Goal: Task Accomplishment & Management: Manage account settings

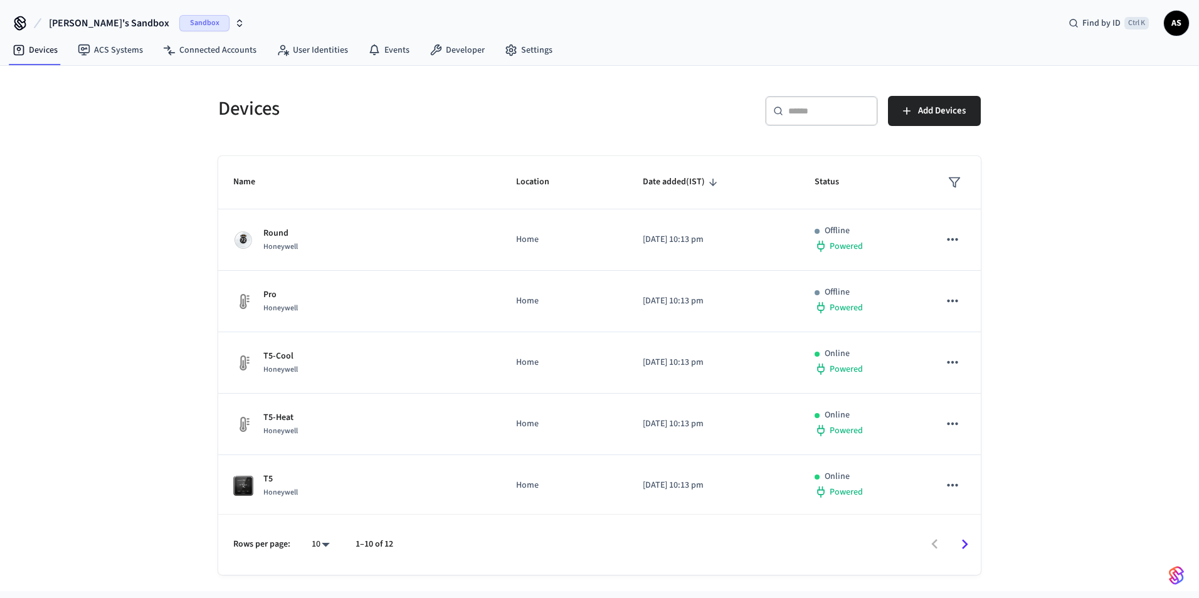
click at [851, 111] on input "text" at bounding box center [830, 111] width 82 height 13
paste input "**********"
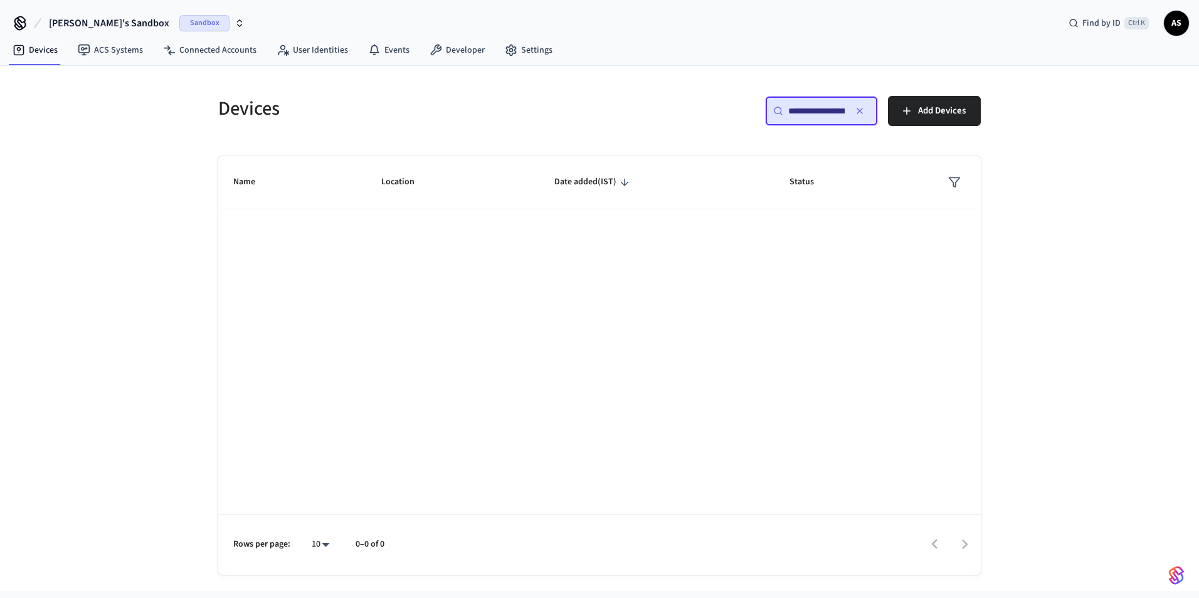
type input "**********"
click at [50, 22] on span "[PERSON_NAME]'s Sandbox" at bounding box center [109, 23] width 120 height 15
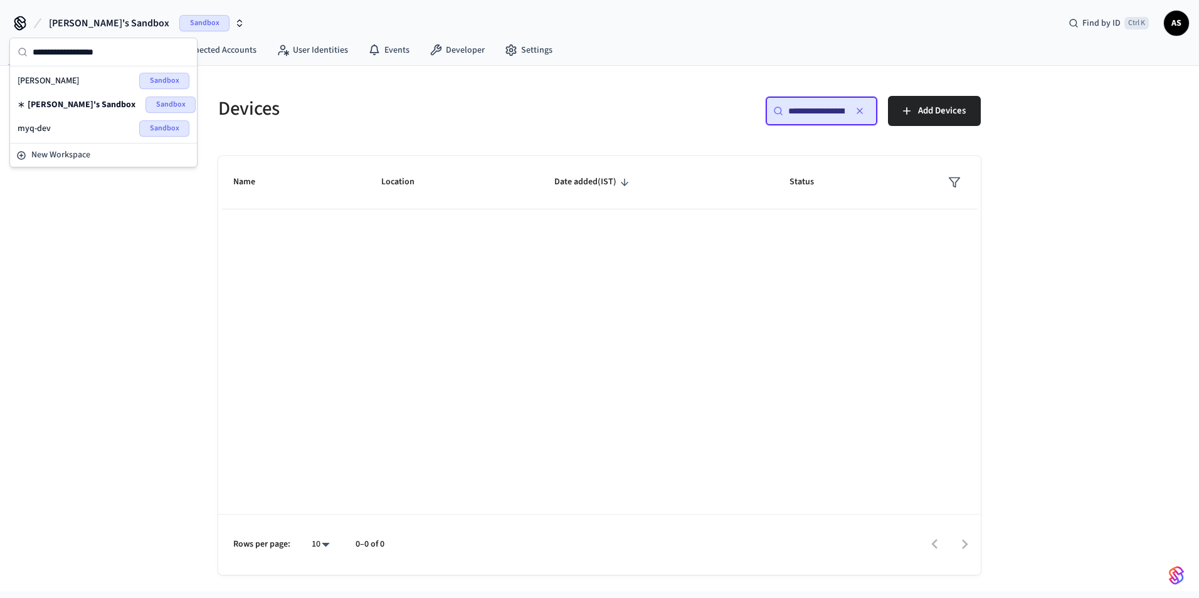
drag, startPoint x: 63, startPoint y: 123, endPoint x: 70, endPoint y: 119, distance: 7.9
click at [61, 124] on div "myq-dev Sandbox" at bounding box center [104, 128] width 172 height 16
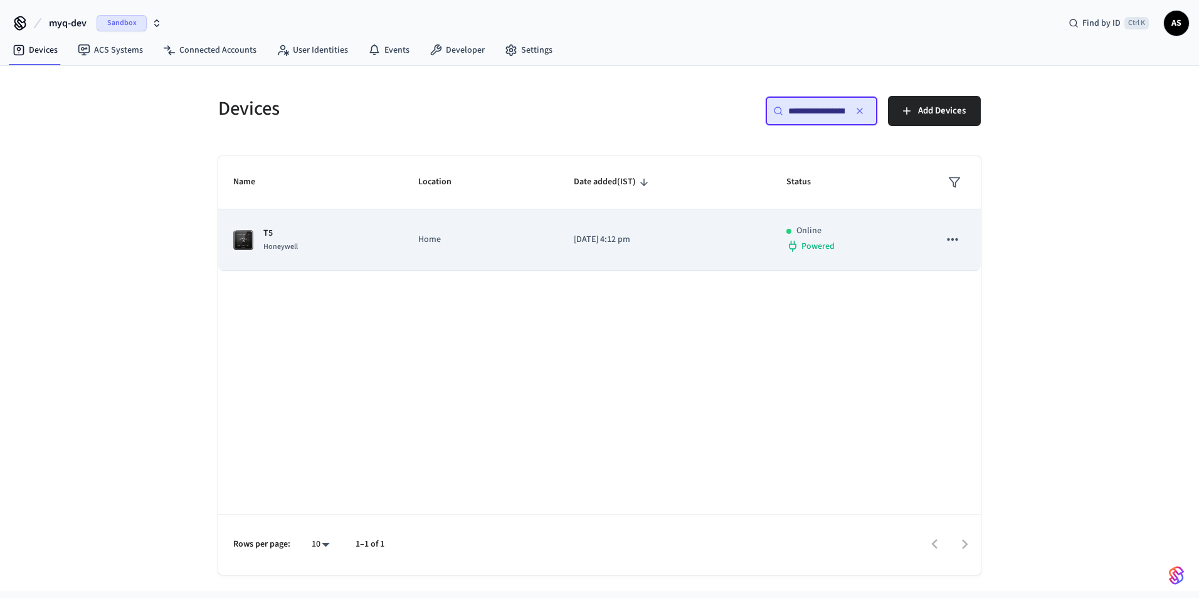
click at [495, 241] on p "Home" at bounding box center [480, 239] width 125 height 13
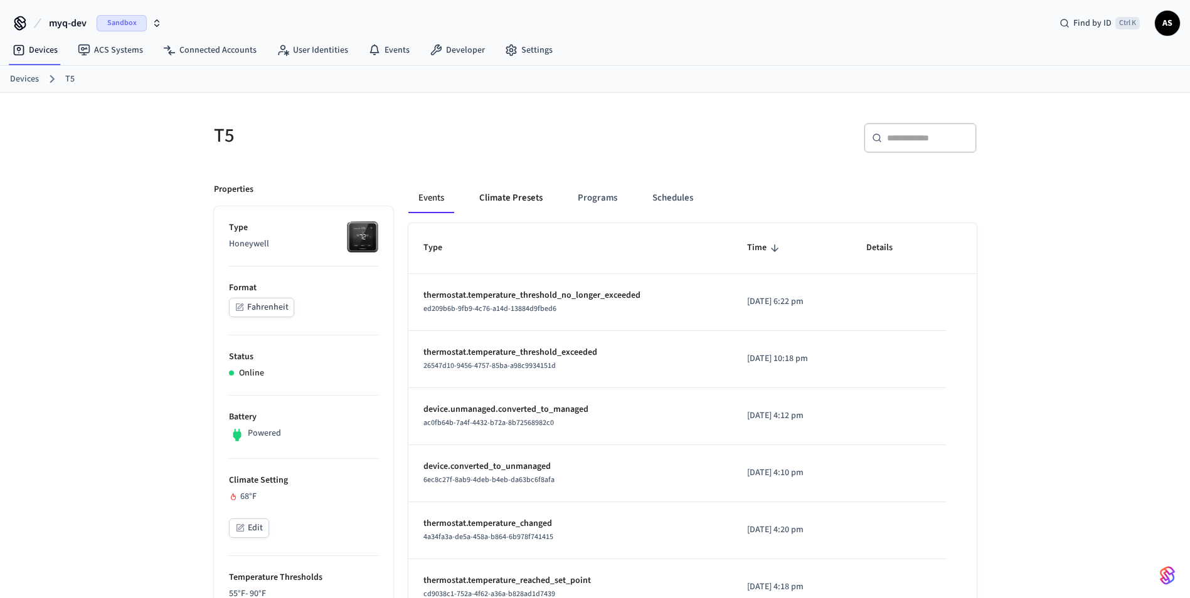
click at [519, 210] on button "Climate Presets" at bounding box center [510, 198] width 83 height 30
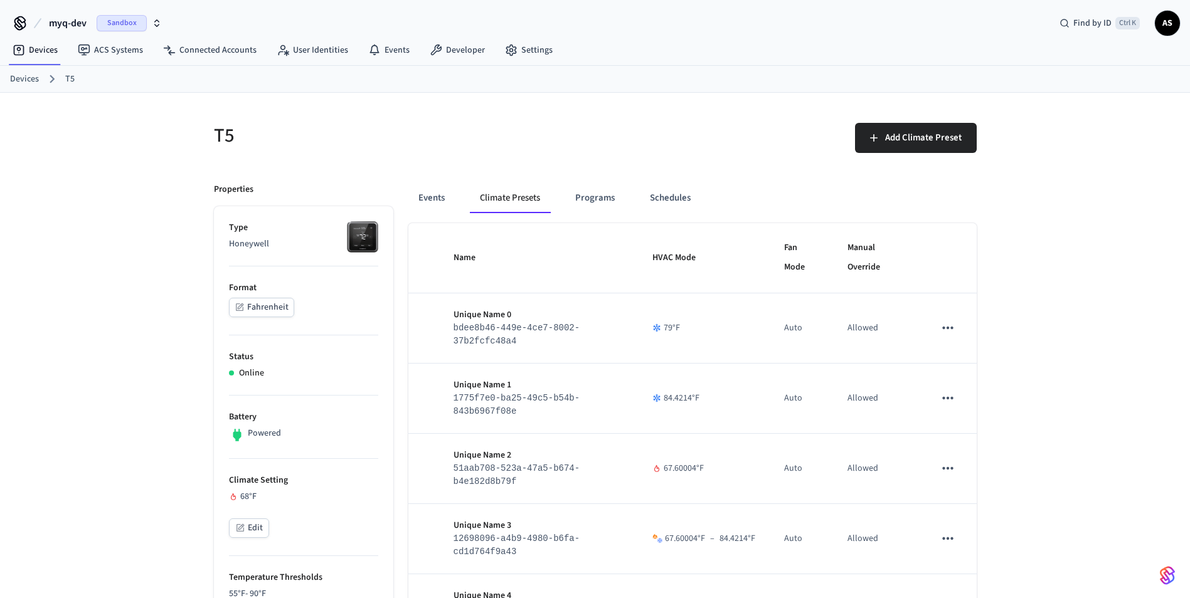
drag, startPoint x: 943, startPoint y: 324, endPoint x: 950, endPoint y: 336, distance: 14.3
click at [944, 324] on icon "sticky table" at bounding box center [948, 328] width 16 height 16
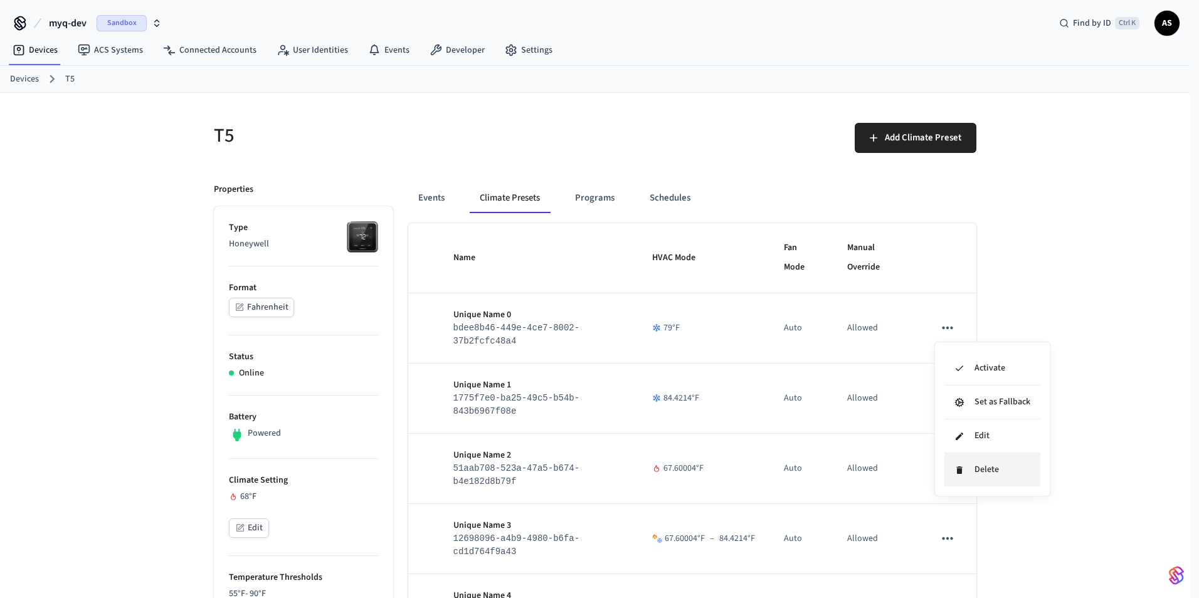
click at [966, 455] on li "Delete" at bounding box center [993, 470] width 96 height 33
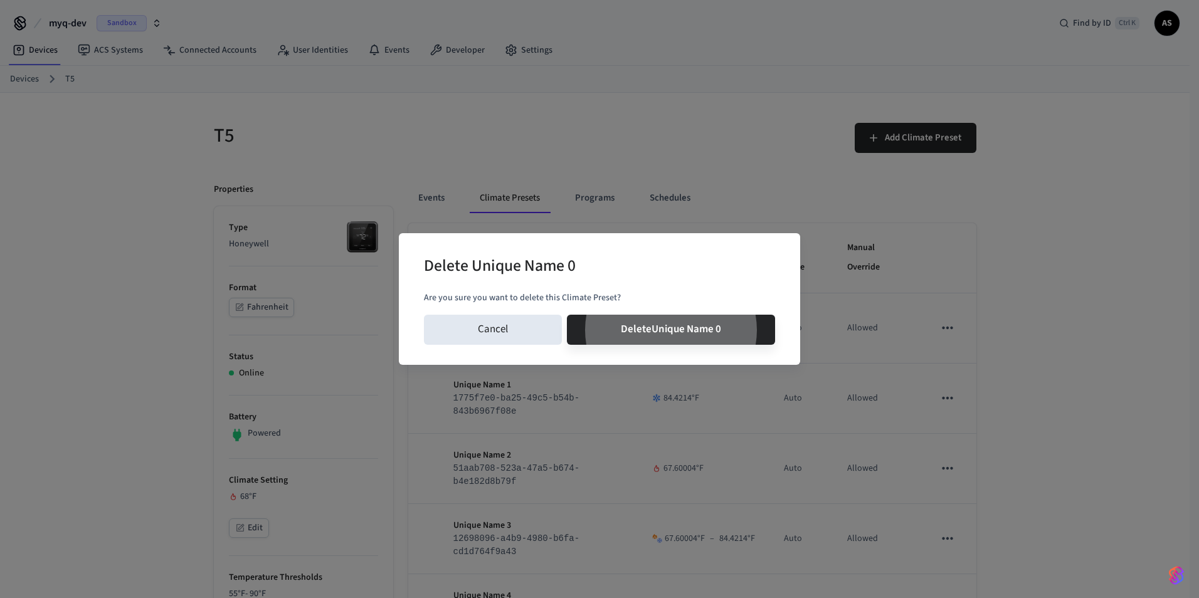
click at [567, 315] on button "Delete Unique Name 0" at bounding box center [671, 330] width 208 height 30
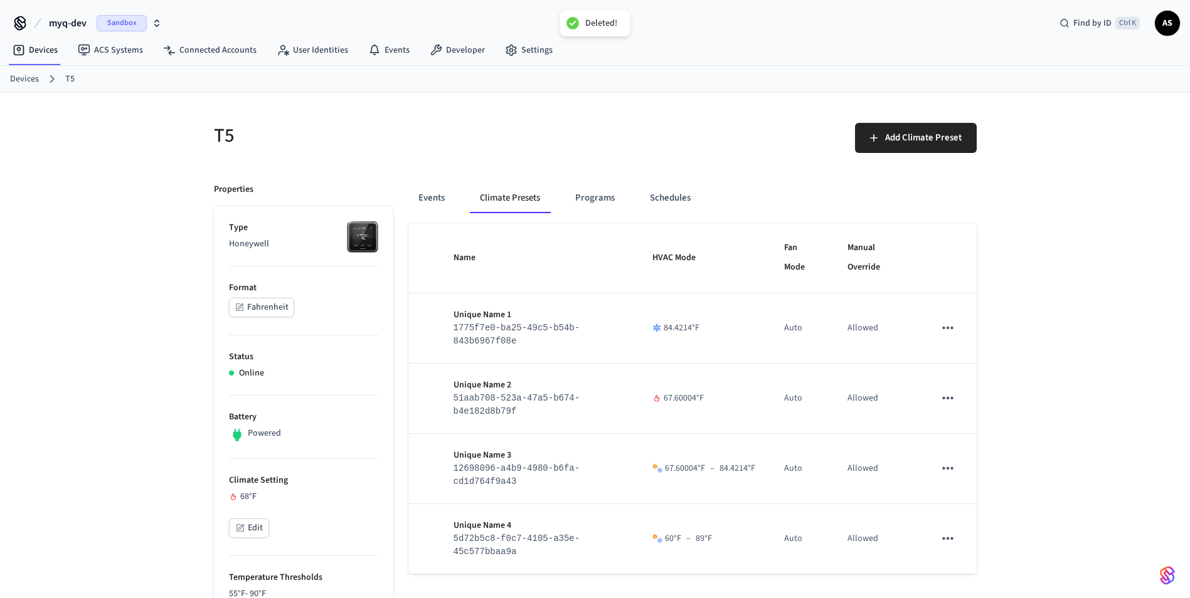
click at [948, 465] on icon "sticky table" at bounding box center [948, 468] width 16 height 16
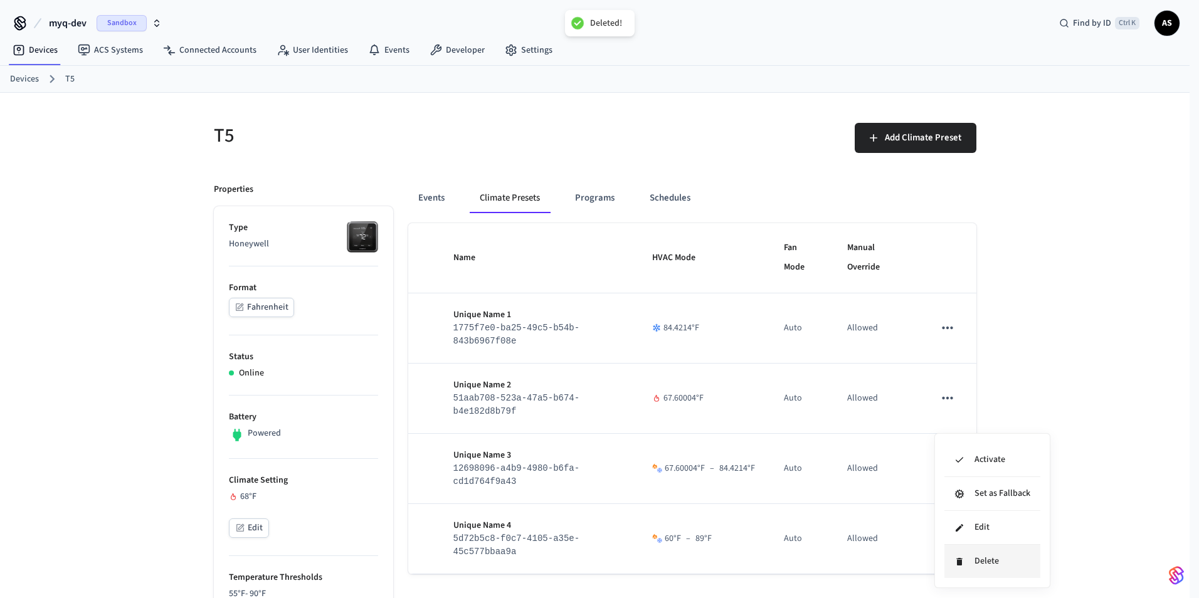
click at [979, 573] on li "Delete" at bounding box center [993, 561] width 96 height 33
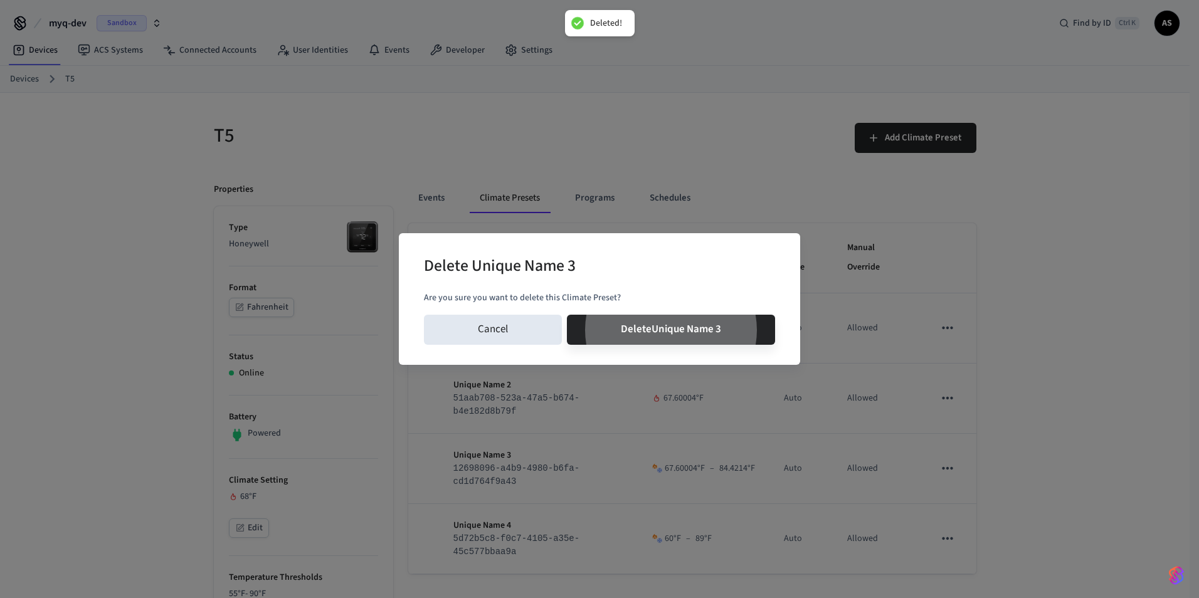
click at [567, 315] on button "Delete Unique Name 3" at bounding box center [671, 330] width 208 height 30
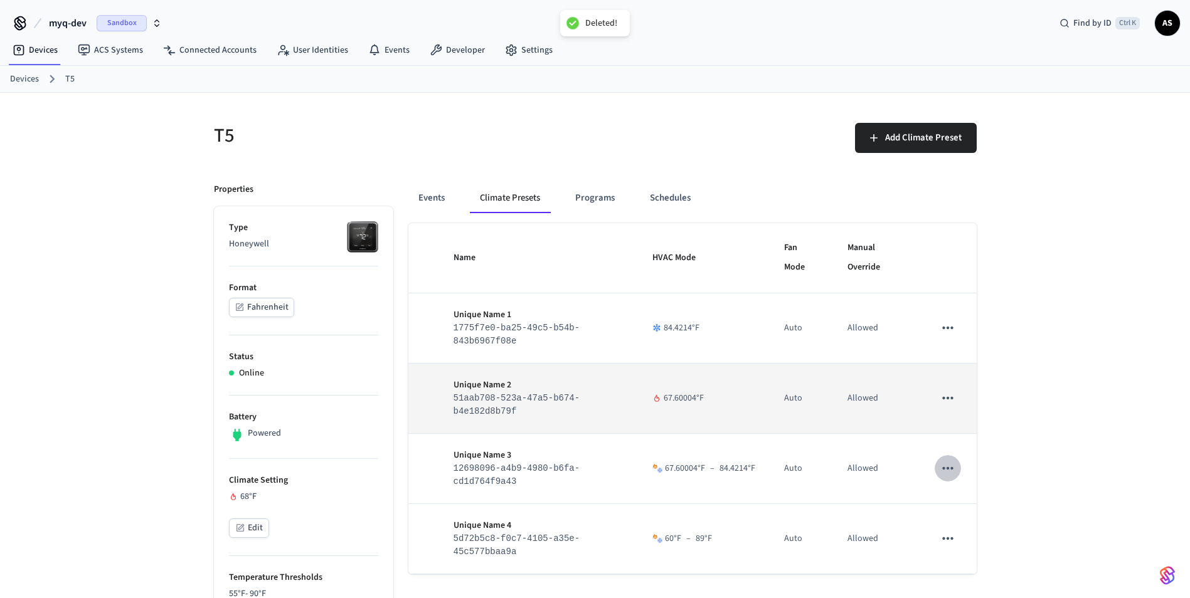
click at [948, 504] on td "sticky table" at bounding box center [948, 539] width 56 height 70
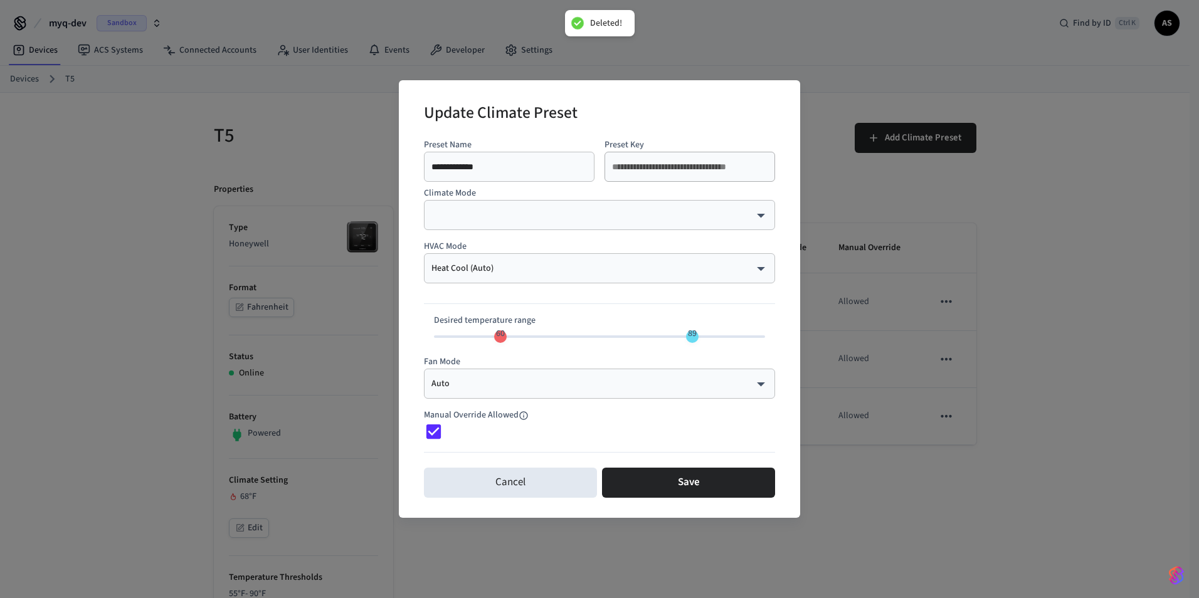
drag, startPoint x: 943, startPoint y: 435, endPoint x: 947, endPoint y: 425, distance: 10.5
click at [943, 434] on div "**********" at bounding box center [599, 299] width 1199 height 598
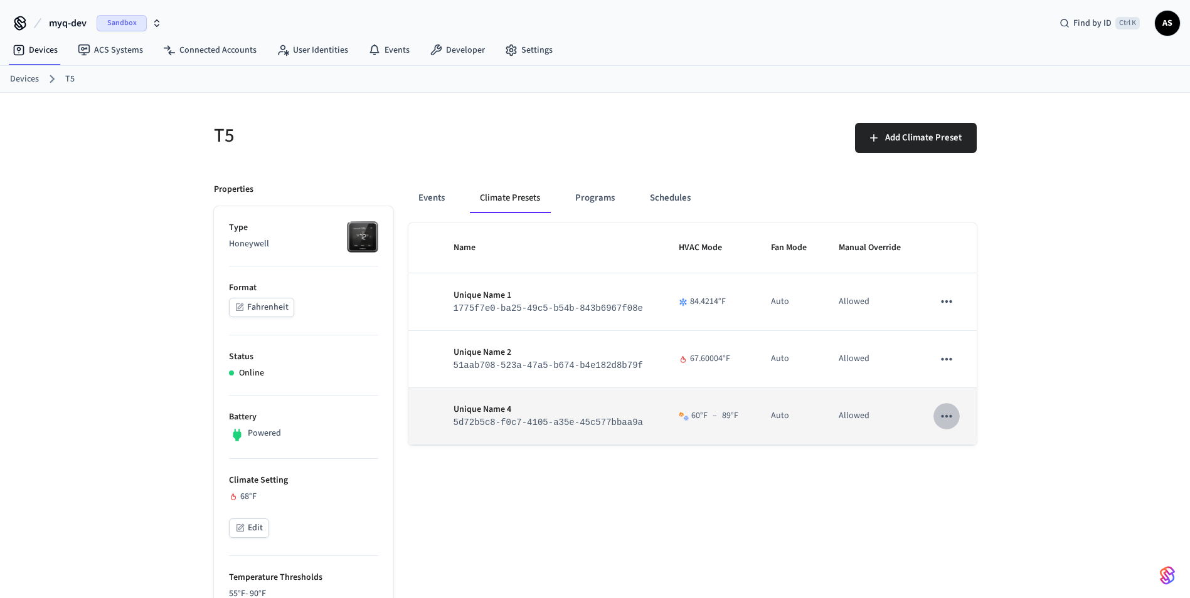
click at [951, 413] on icon "sticky table" at bounding box center [946, 416] width 16 height 16
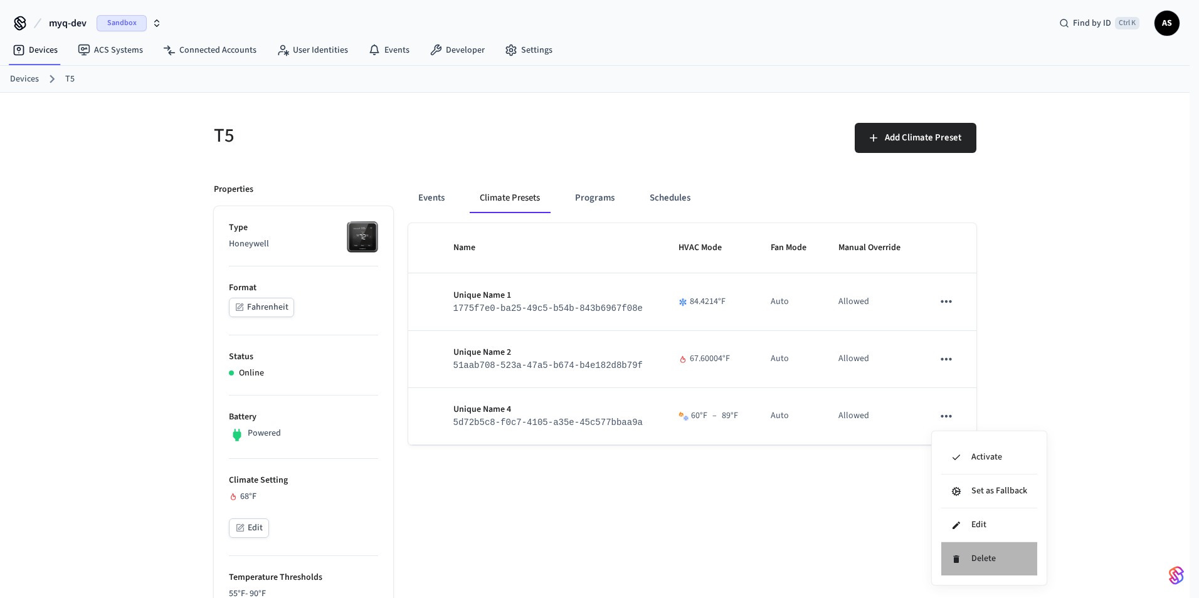
click at [970, 568] on li "Delete" at bounding box center [990, 559] width 96 height 33
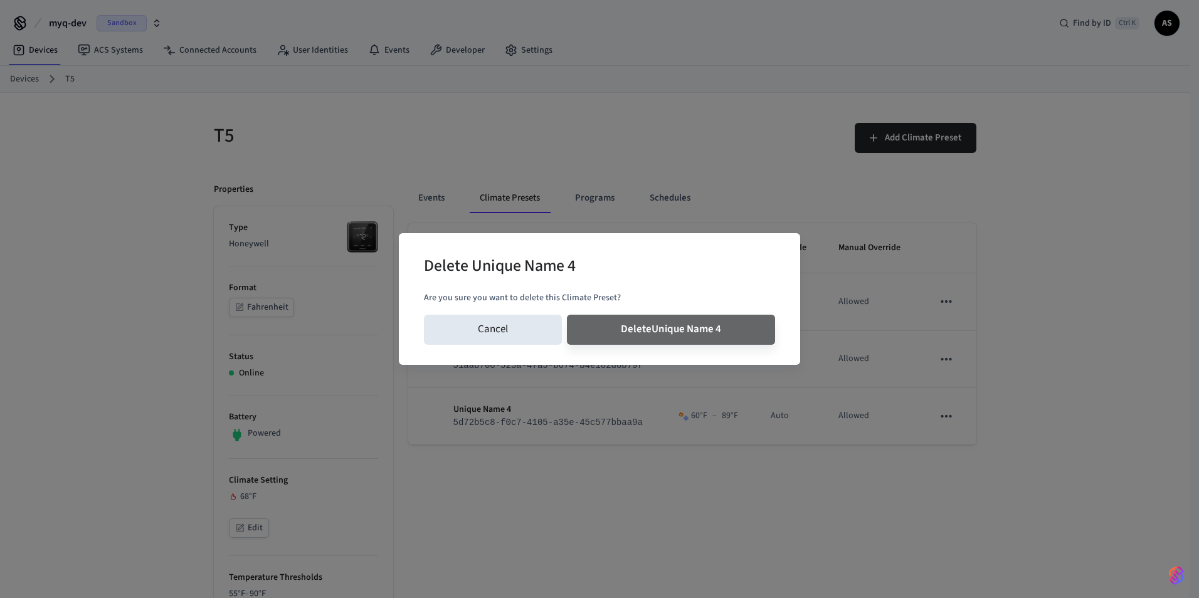
click at [567, 315] on button "Delete Unique Name 4" at bounding box center [671, 330] width 208 height 30
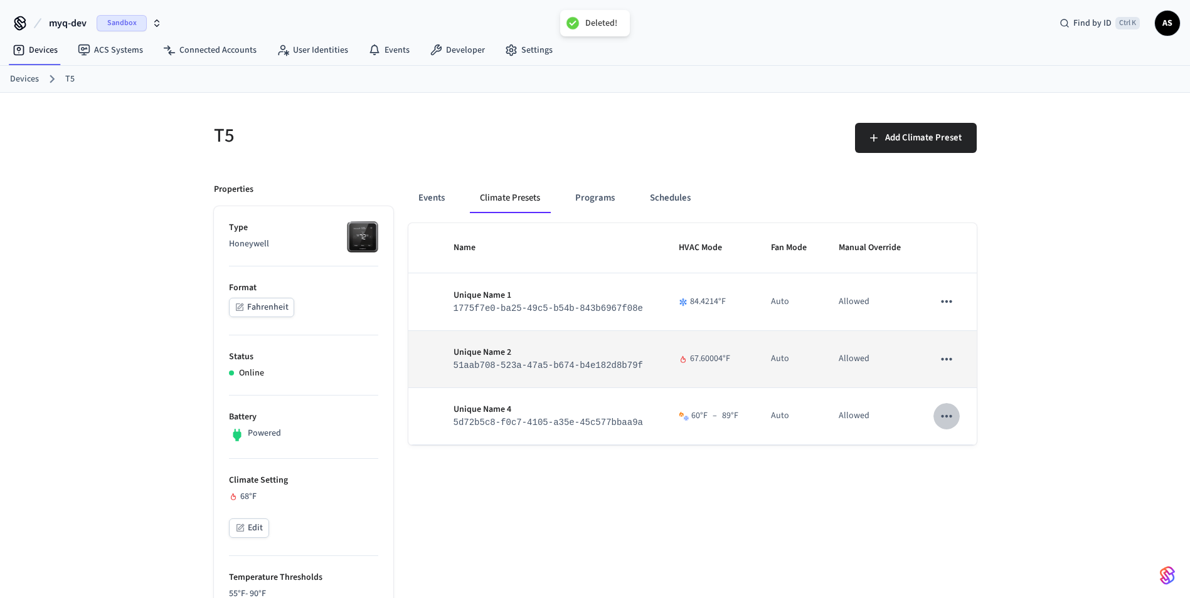
click at [940, 352] on icon "sticky table" at bounding box center [946, 359] width 16 height 16
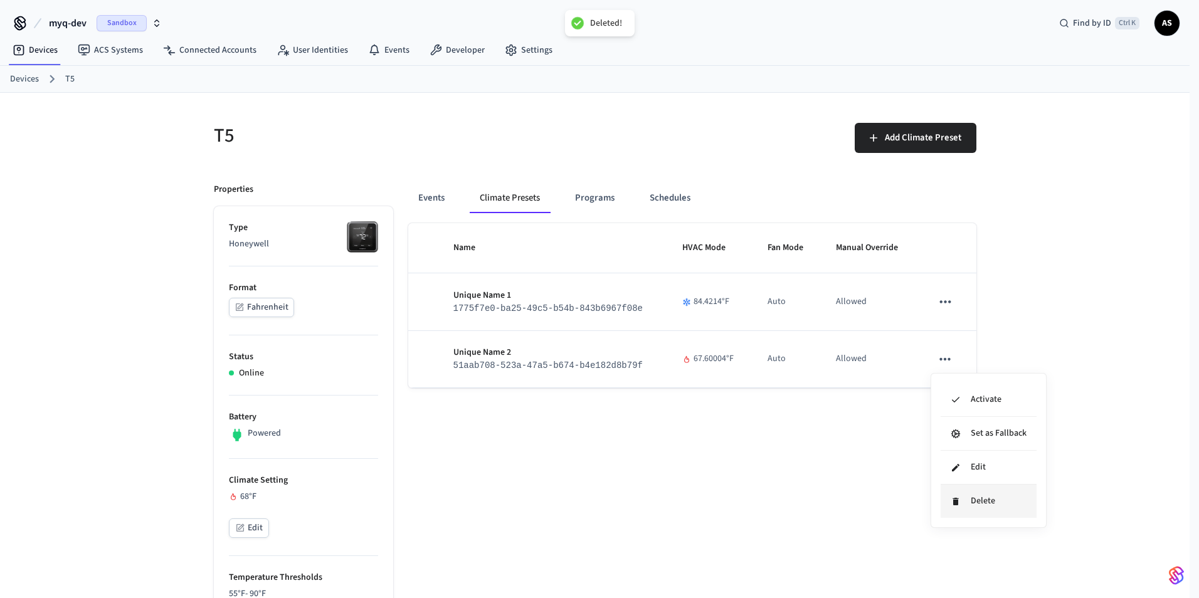
click at [962, 511] on li "Delete" at bounding box center [989, 501] width 96 height 33
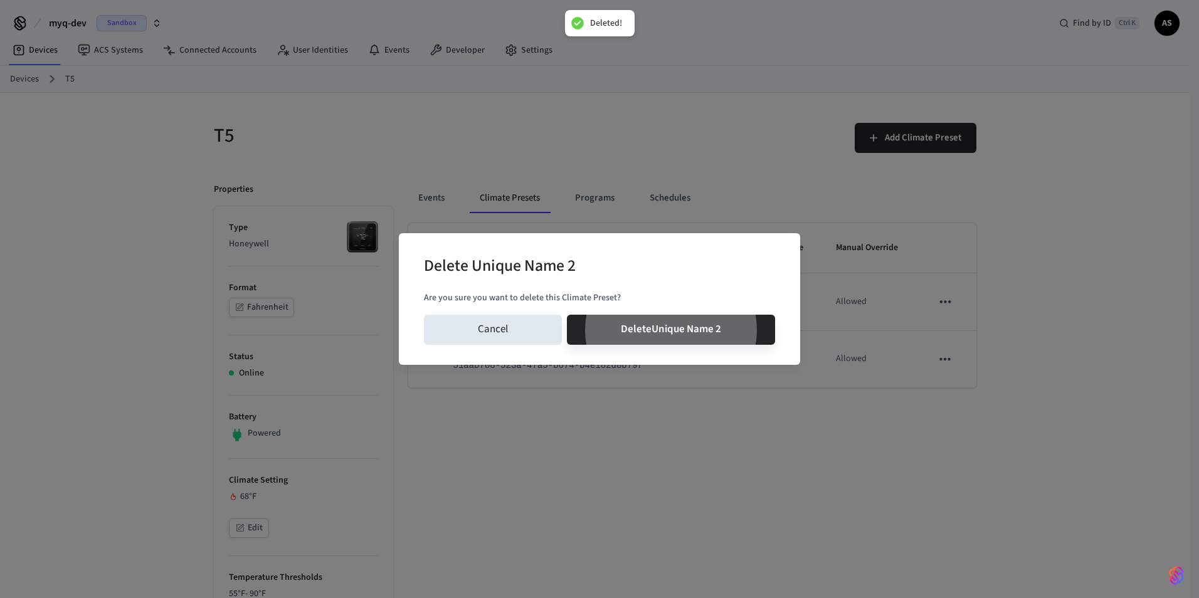
click at [567, 315] on button "Delete Unique Name 2" at bounding box center [671, 330] width 208 height 30
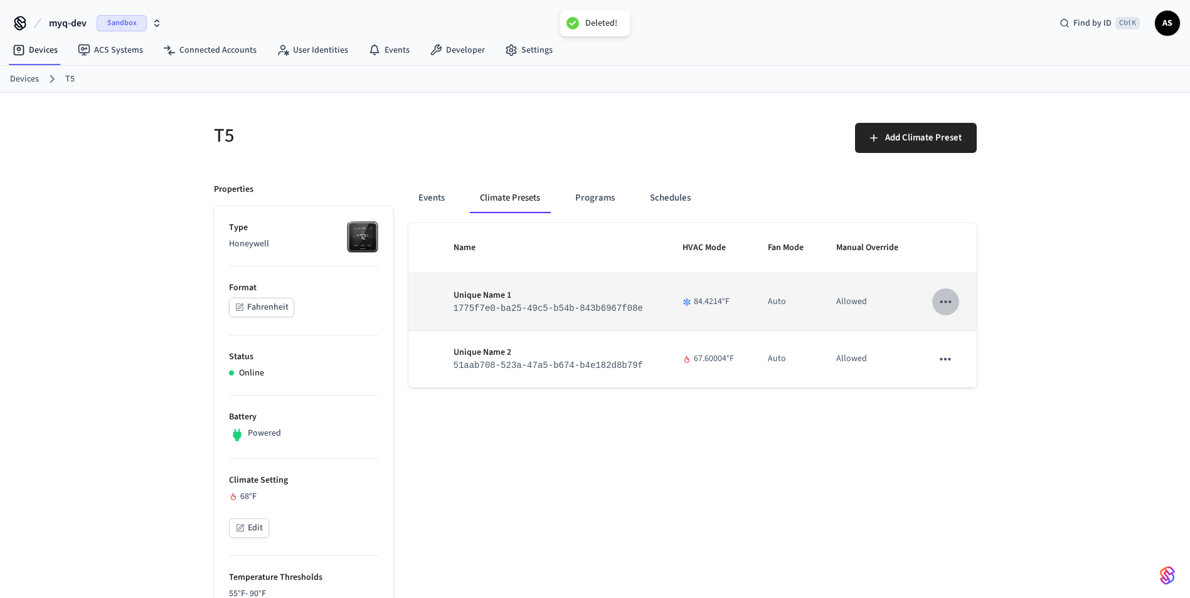
click at [943, 308] on icon "sticky table" at bounding box center [945, 302] width 16 height 16
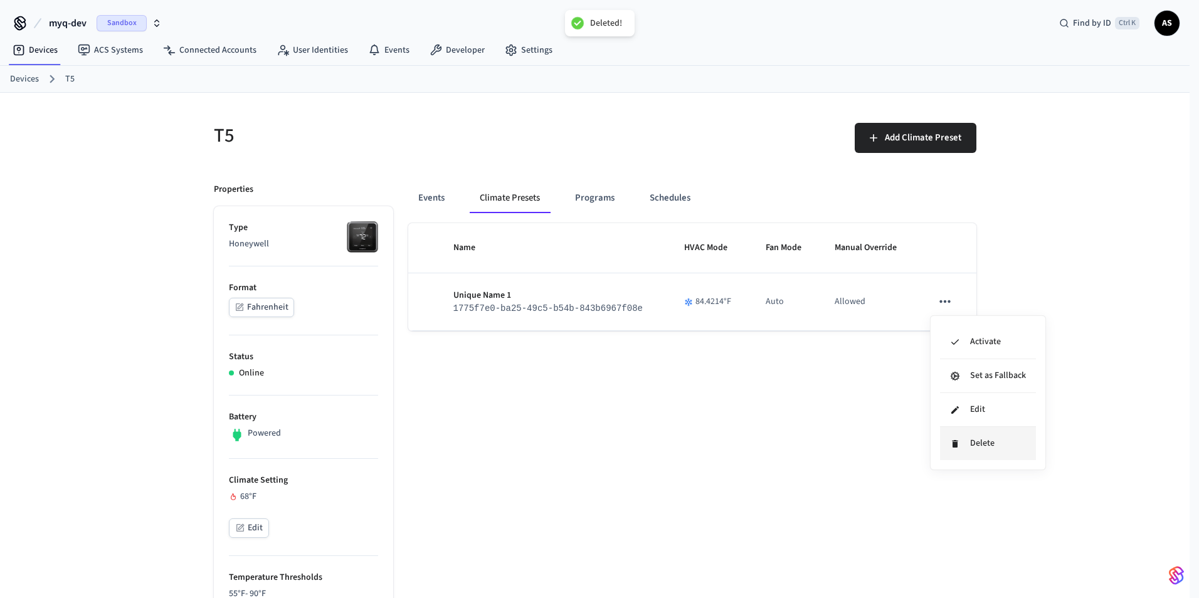
click at [965, 448] on li "Delete" at bounding box center [988, 443] width 96 height 33
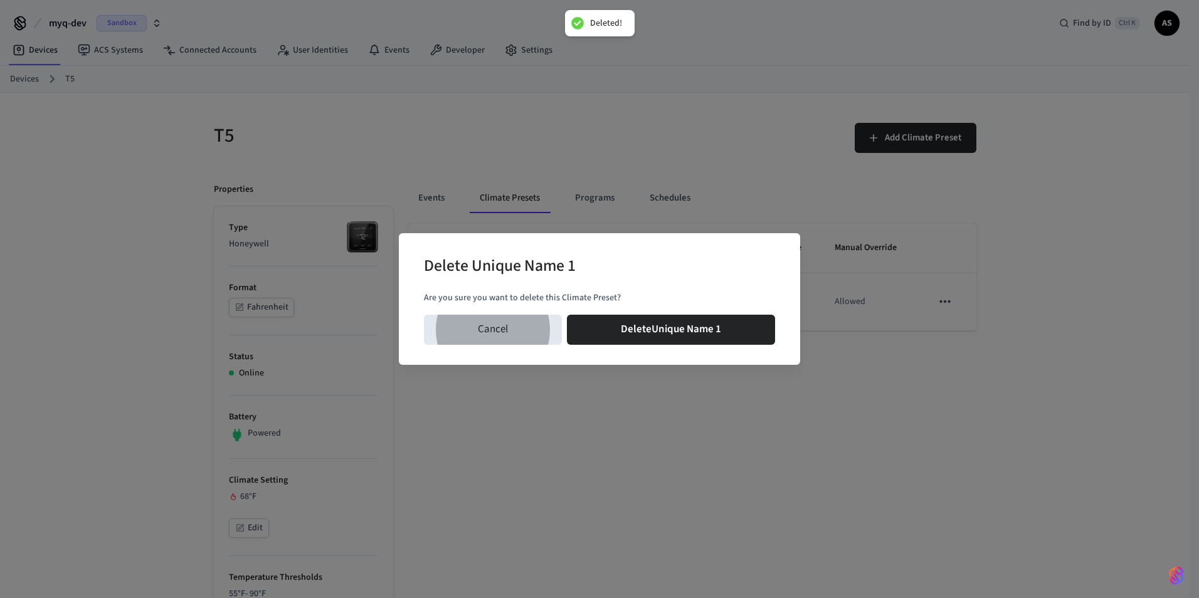
click at [567, 315] on button "Delete Unique Name 1" at bounding box center [671, 330] width 208 height 30
